Goal: Information Seeking & Learning: Stay updated

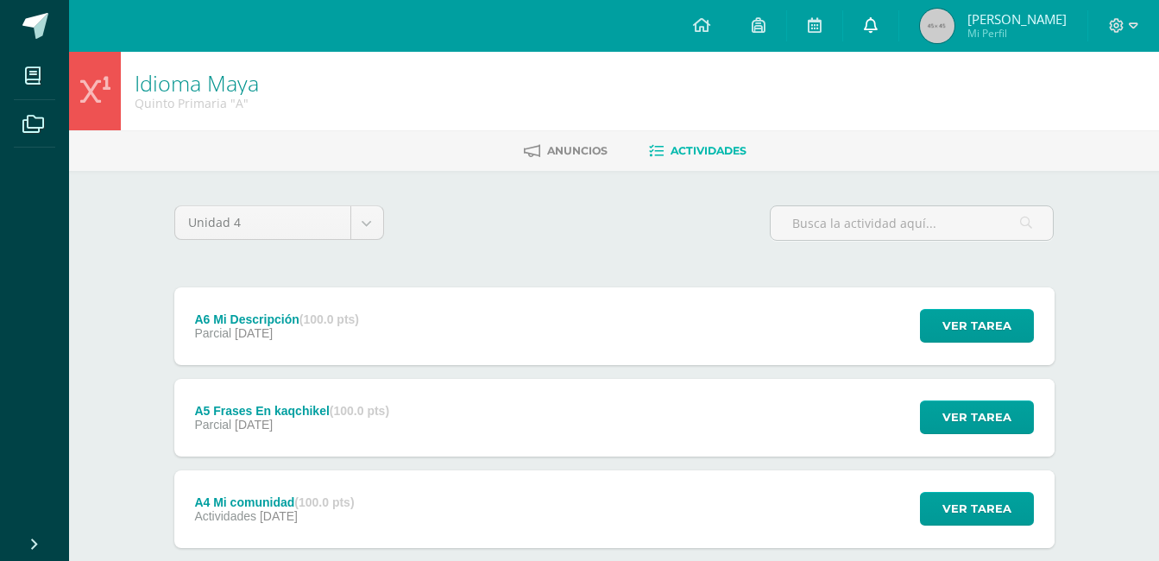
click at [877, 33] on span at bounding box center [871, 25] width 14 height 19
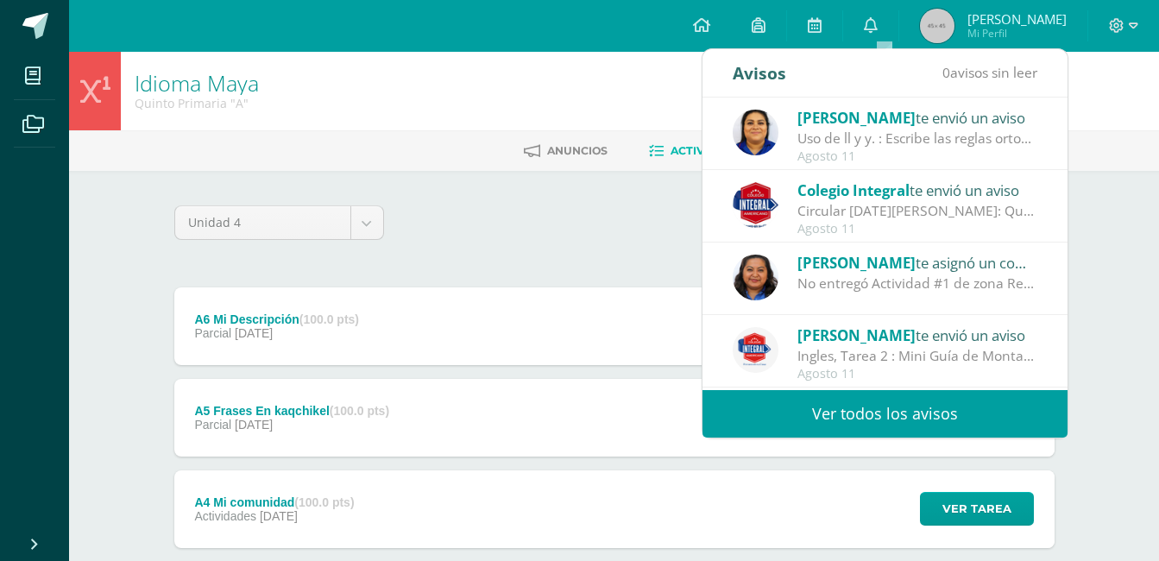
click at [843, 437] on link "Ver todos los avisos" at bounding box center [884, 413] width 365 height 47
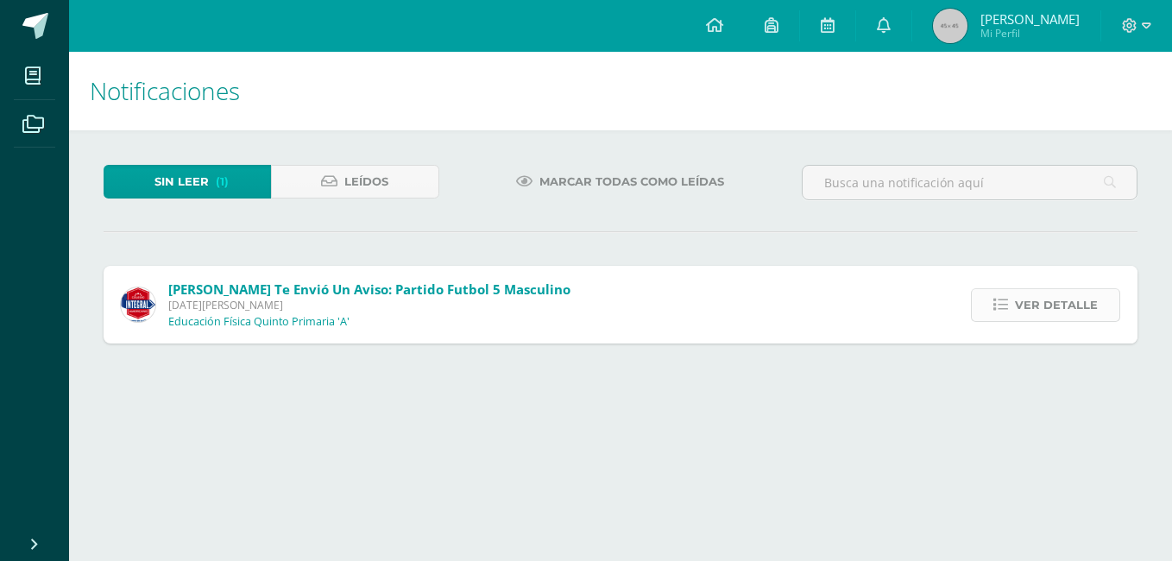
click at [1016, 307] on link "Ver detalle" at bounding box center [1045, 305] width 149 height 34
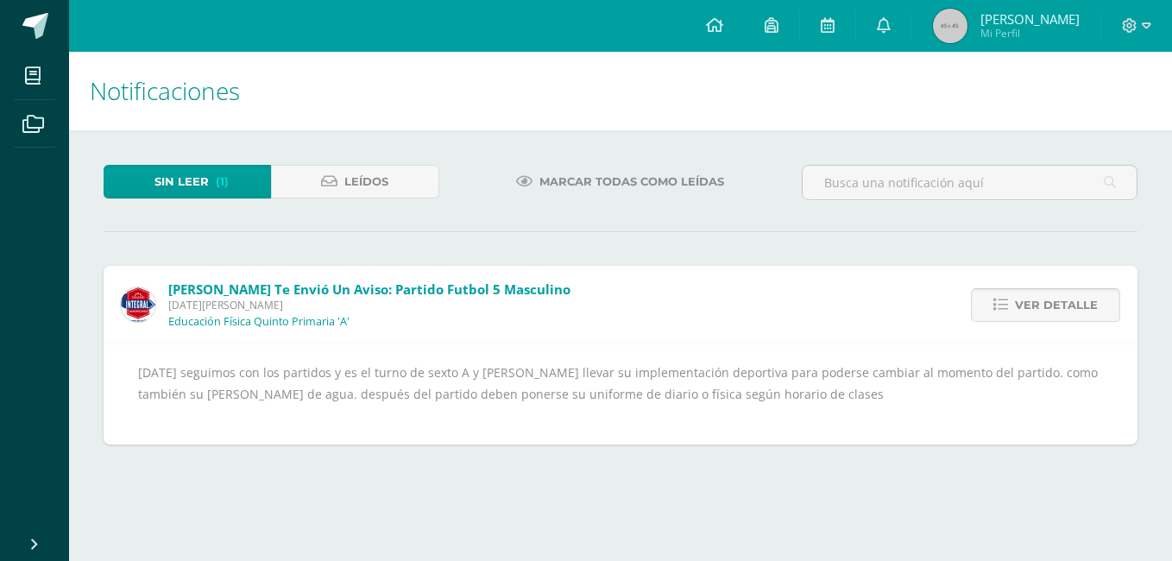
click at [1046, 305] on span "Ver detalle" at bounding box center [1056, 305] width 83 height 32
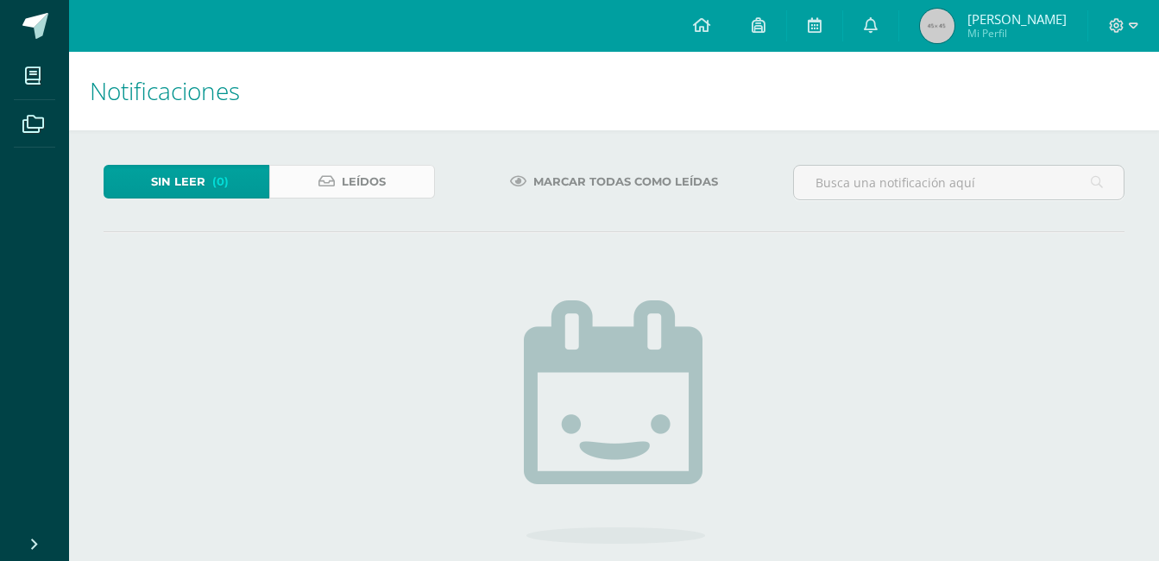
click at [371, 181] on span "Leídos" at bounding box center [364, 182] width 44 height 32
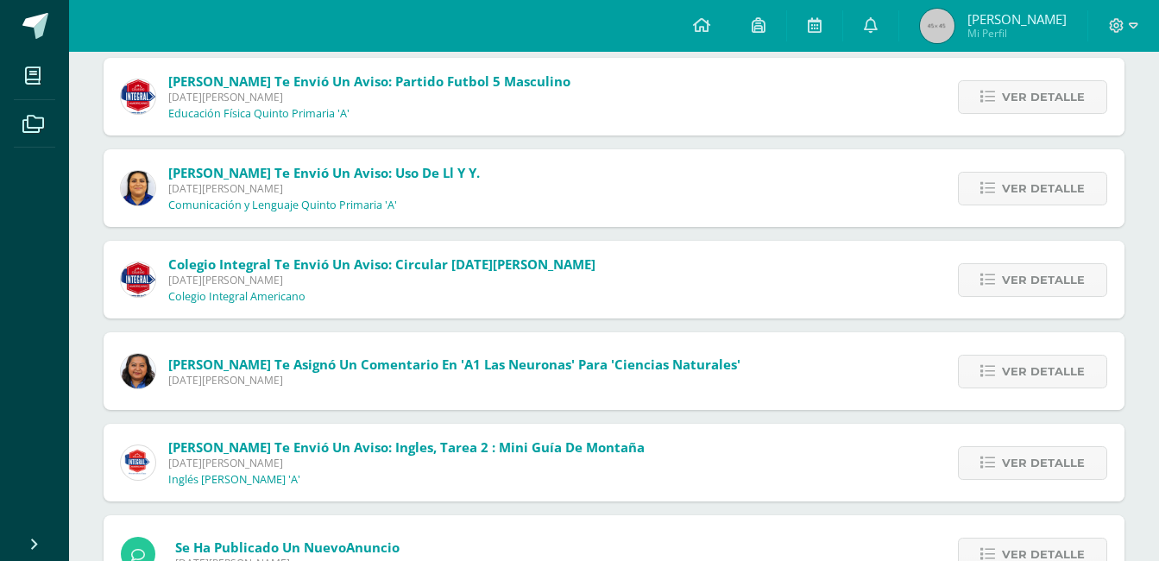
scroll to position [93, 0]
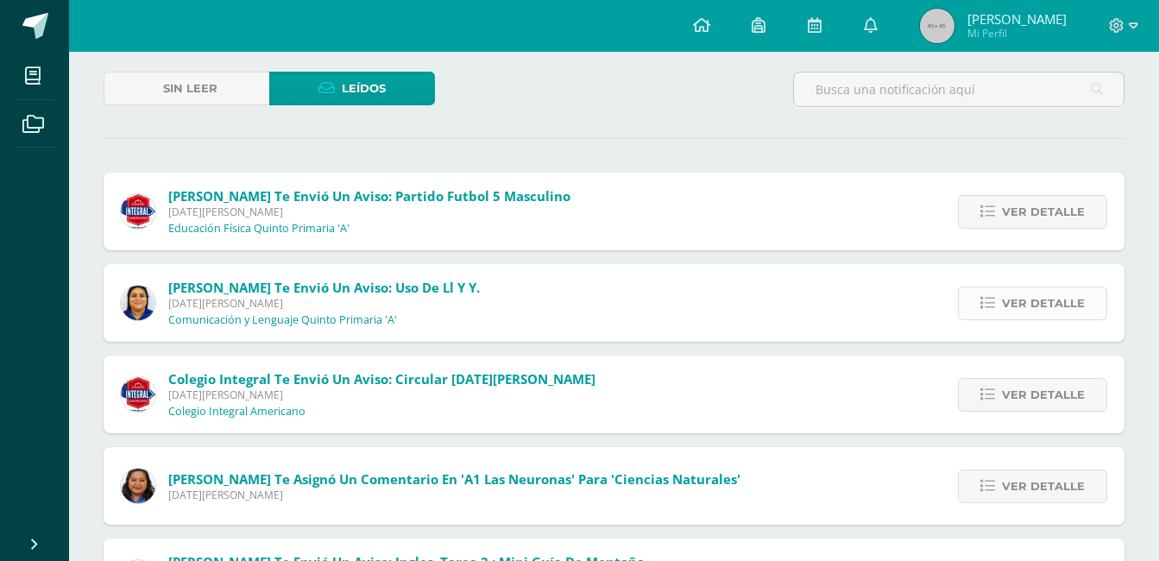
click at [1012, 303] on span "Ver detalle" at bounding box center [1043, 303] width 83 height 32
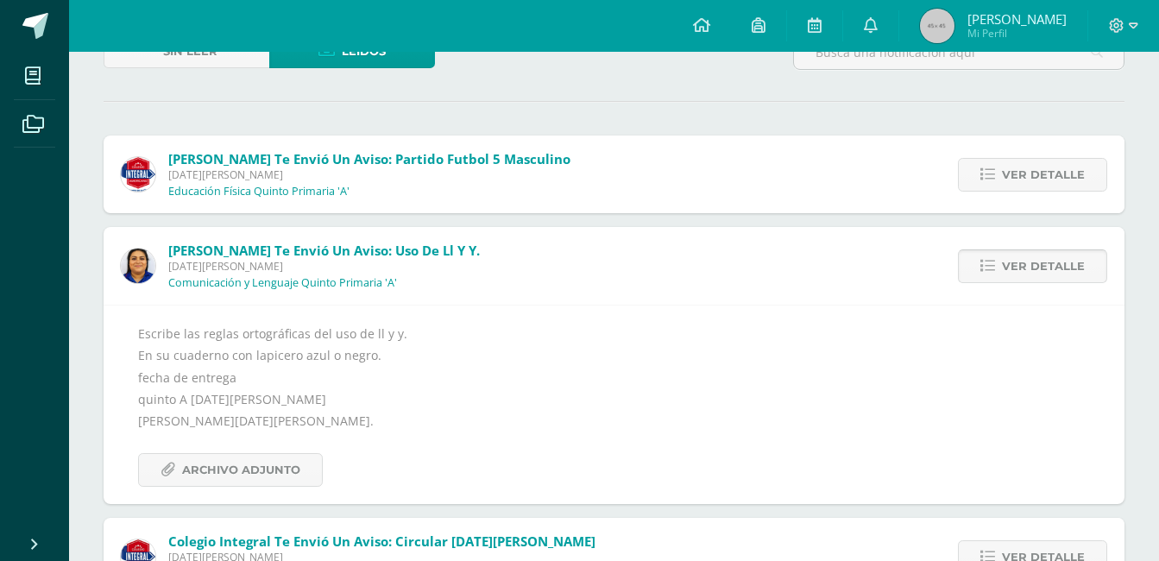
scroll to position [163, 0]
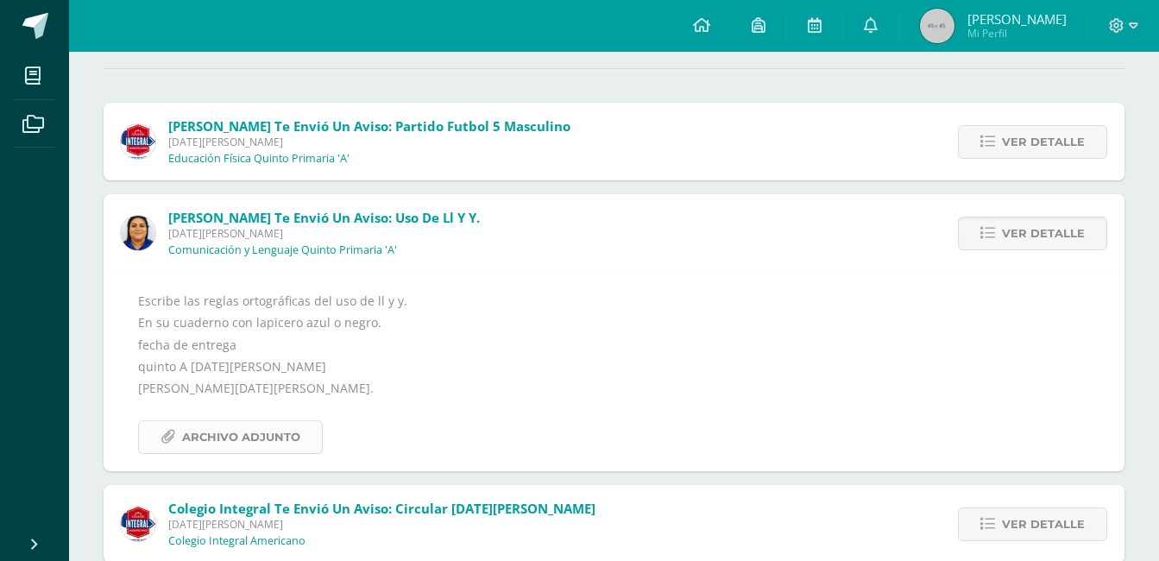
click at [279, 436] on span "Archivo Adjunto" at bounding box center [241, 437] width 118 height 32
